Goal: Find specific page/section: Find specific page/section

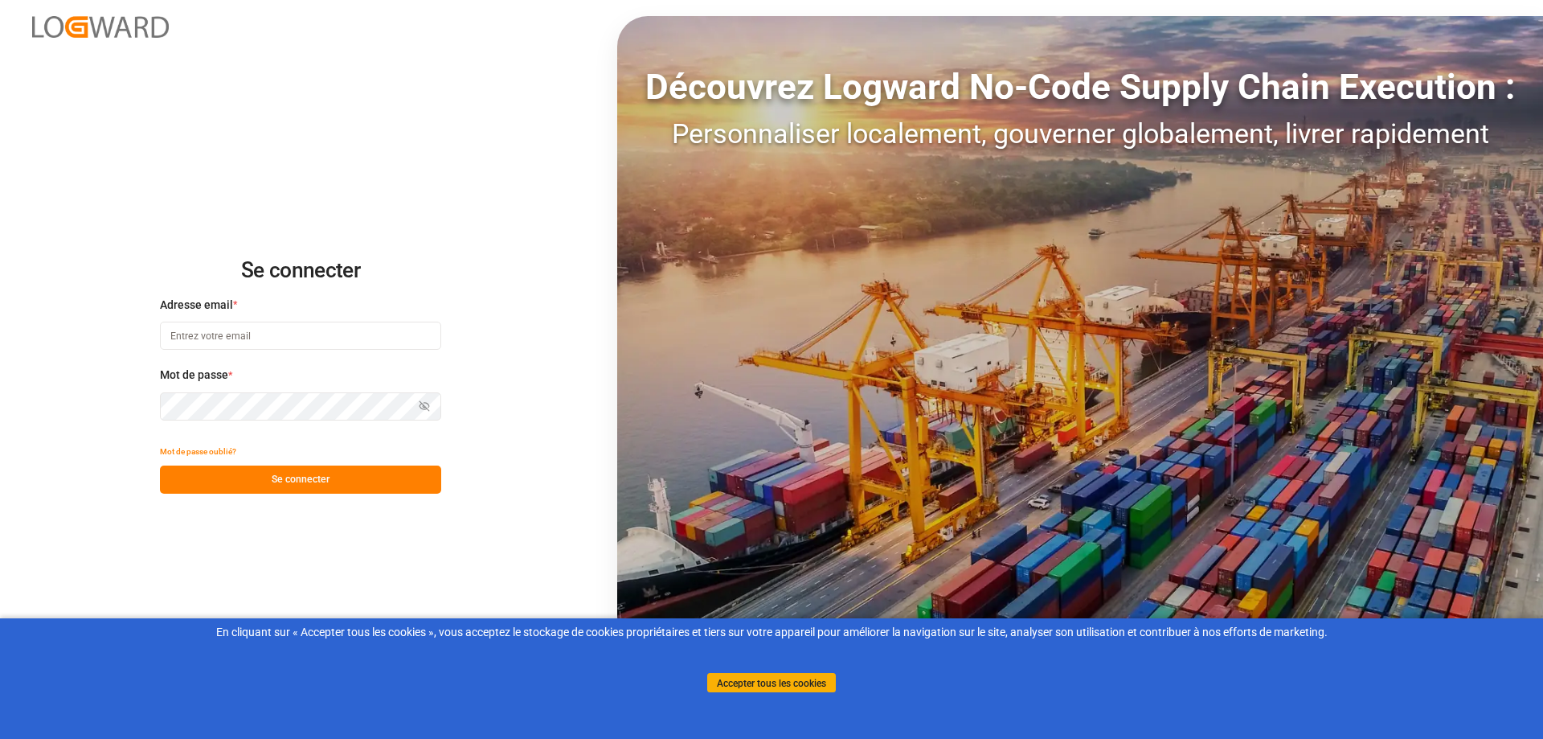
type input "[EMAIL_ADDRESS][PERSON_NAME][DOMAIN_NAME]"
click at [286, 480] on font "Se connecter" at bounding box center [301, 478] width 58 height 11
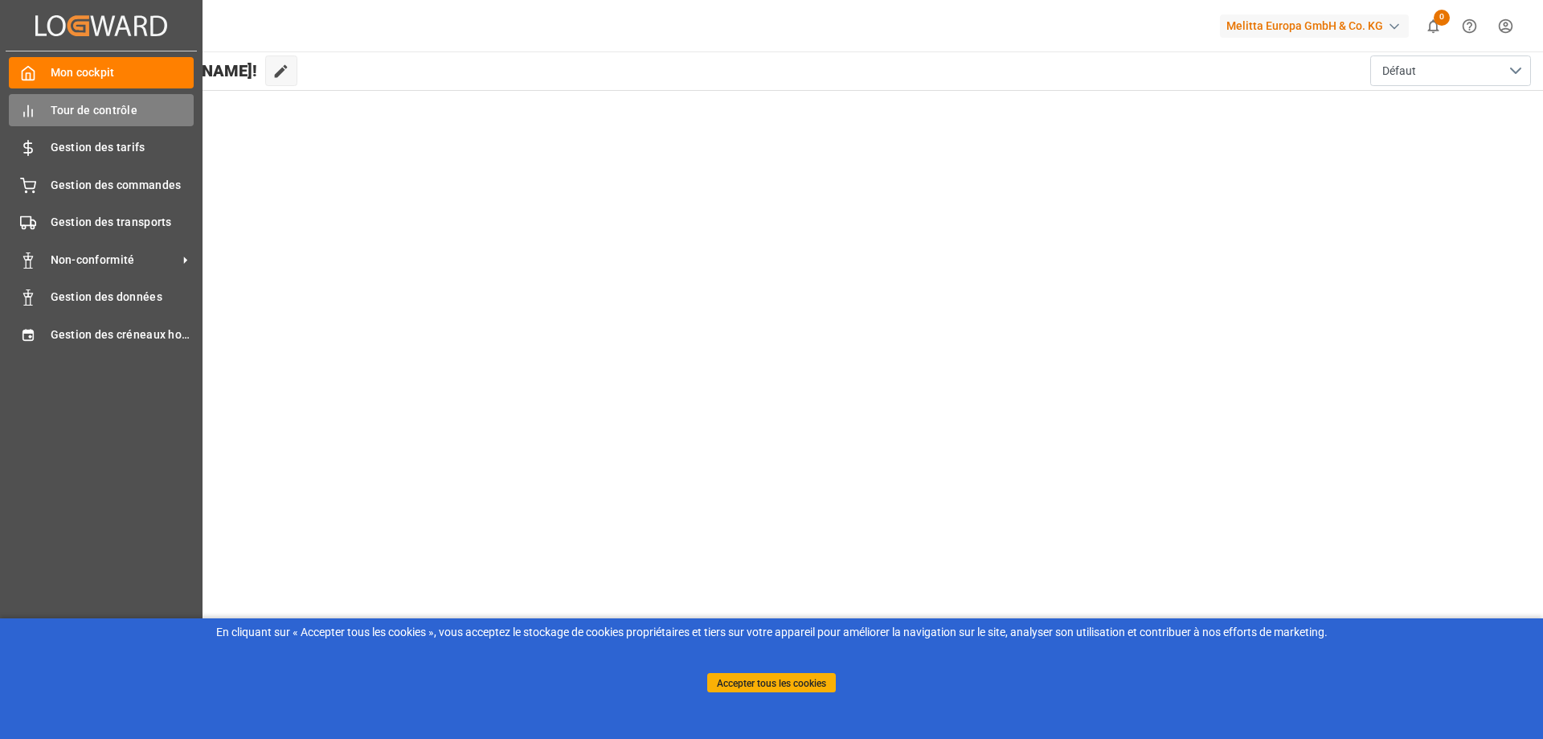
click at [47, 110] on div "Tour de contrôle Tour de contrôle" at bounding box center [101, 109] width 185 height 31
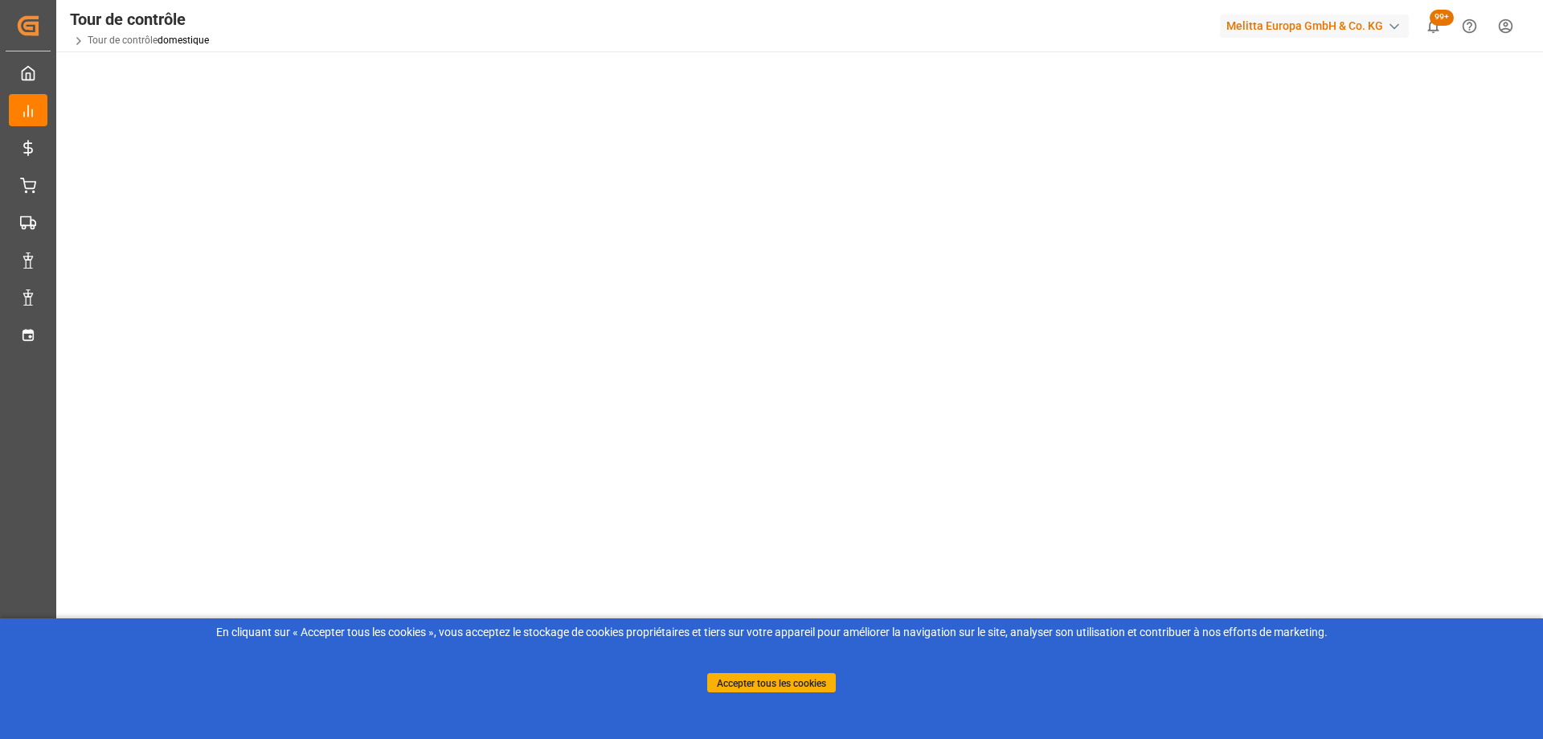
scroll to position [232, 0]
click at [1354, 509] on tableau-viz at bounding box center [798, 222] width 1458 height 644
